Goal: Transaction & Acquisition: Purchase product/service

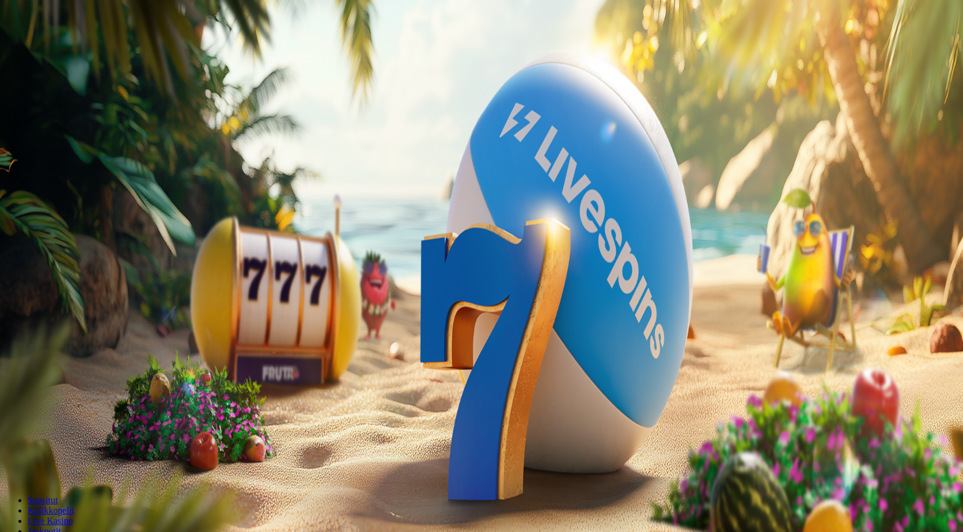
drag, startPoint x: 171, startPoint y: 101, endPoint x: 83, endPoint y: 111, distance: 88.6
click at [83, 111] on div "Talletus € 0.00 Kirjaudu Kasino Live Kasino Tarjoukset 13:35 Aloita pelaaminen …" at bounding box center [482, 151] width 954 height 293
type input "**"
click at [78, 287] on span "TALLETA JA PELAA" at bounding box center [43, 291] width 69 height 9
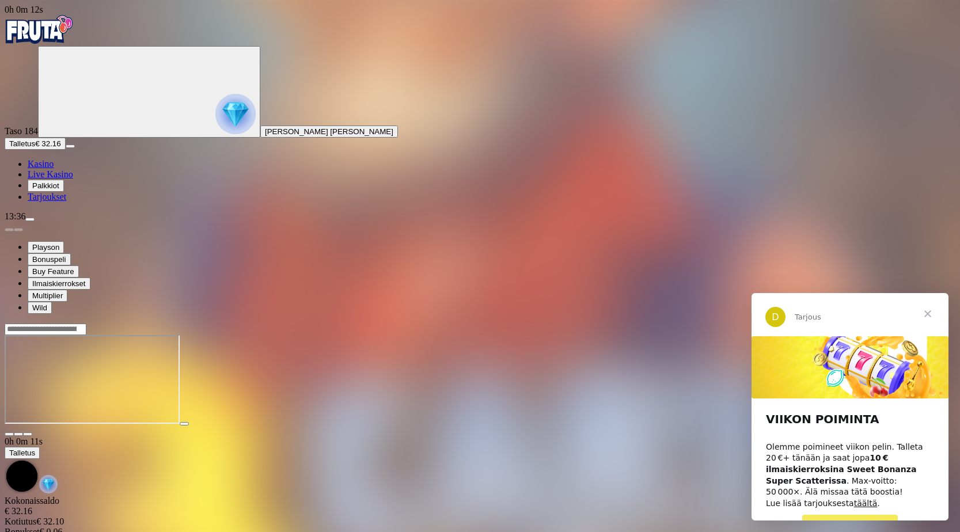
click at [926, 315] on span "Sulje" at bounding box center [927, 313] width 41 height 41
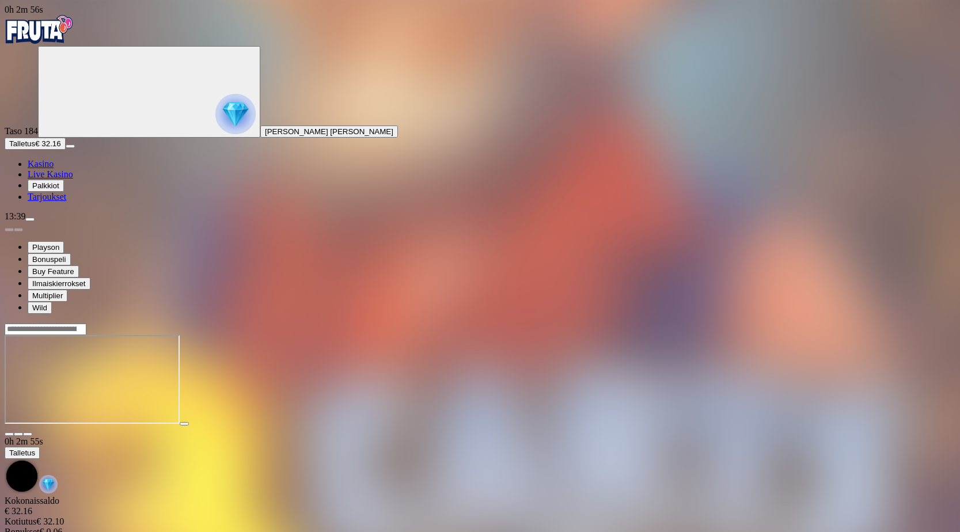
click at [9, 434] on span "close icon" at bounding box center [9, 434] width 0 height 0
